Goal: Find specific page/section: Find specific page/section

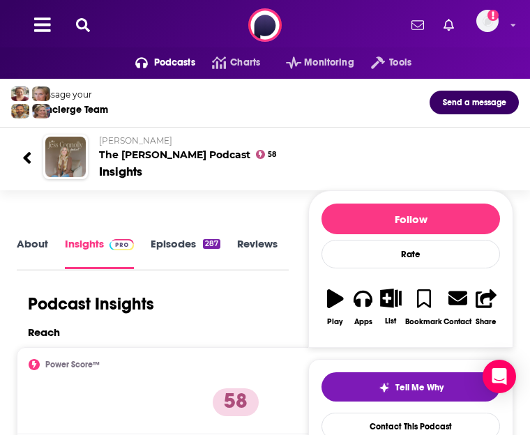
click at [84, 22] on icon at bounding box center [83, 25] width 14 height 14
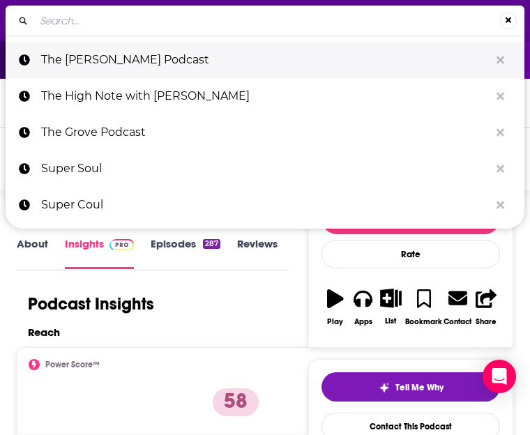
type input "What If I’m Wrong?"
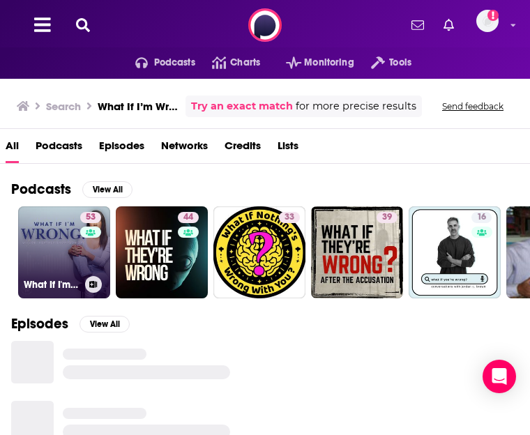
click at [88, 246] on div "53" at bounding box center [92, 244] width 24 height 64
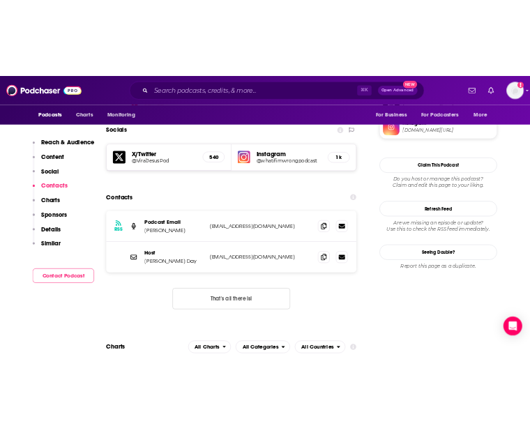
scroll to position [1182, 0]
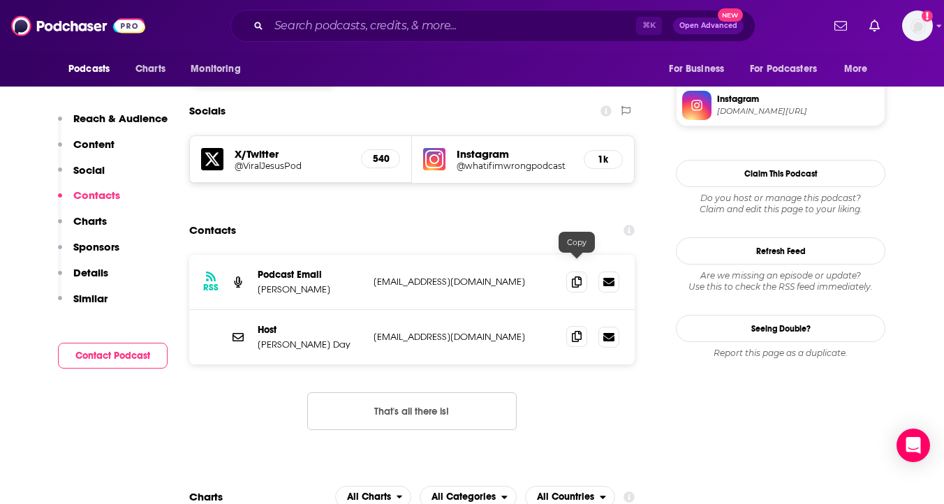
click at [530, 331] on icon at bounding box center [577, 336] width 10 height 11
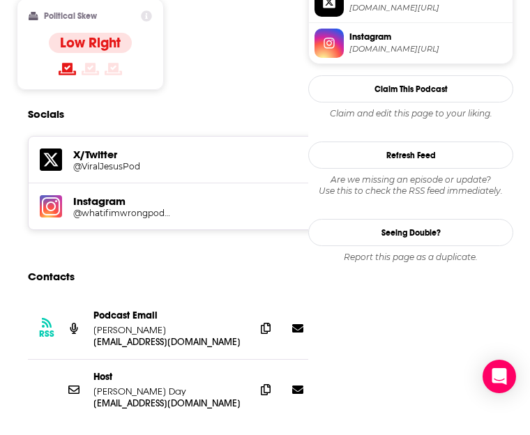
scroll to position [0, 0]
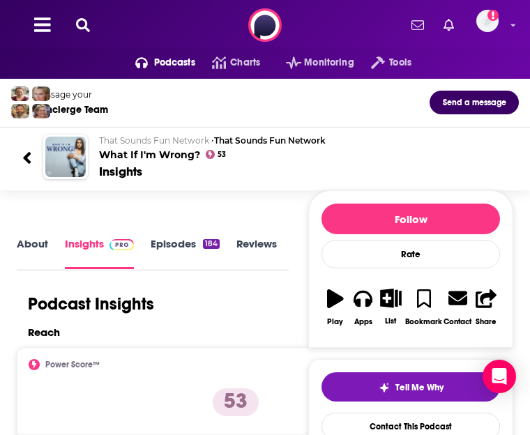
click at [79, 22] on icon at bounding box center [83, 25] width 14 height 14
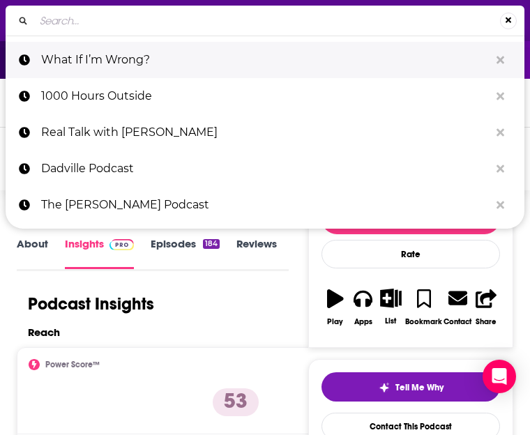
type input "Coffee and Crumbs"
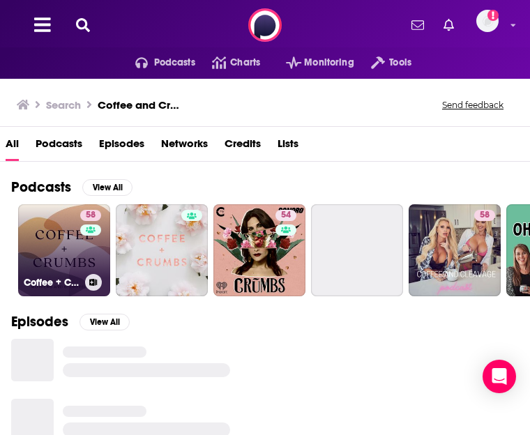
click at [64, 229] on link "58 Coffee + Crumbs Podcast" at bounding box center [64, 250] width 92 height 92
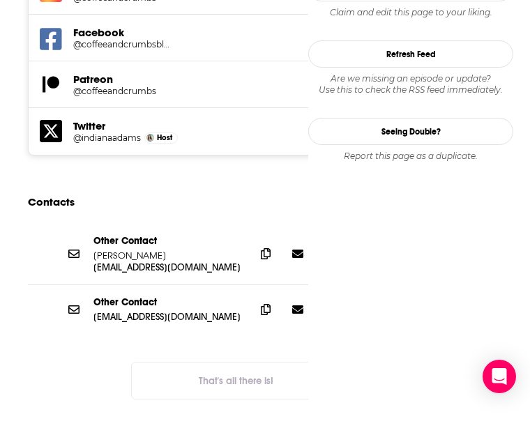
scroll to position [1471, 0]
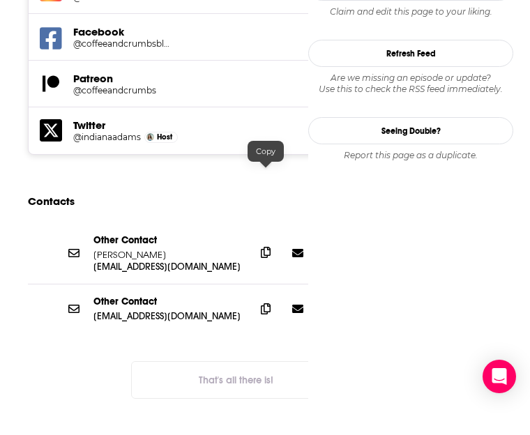
click at [267, 247] on icon at bounding box center [266, 252] width 10 height 11
